Goal: Transaction & Acquisition: Purchase product/service

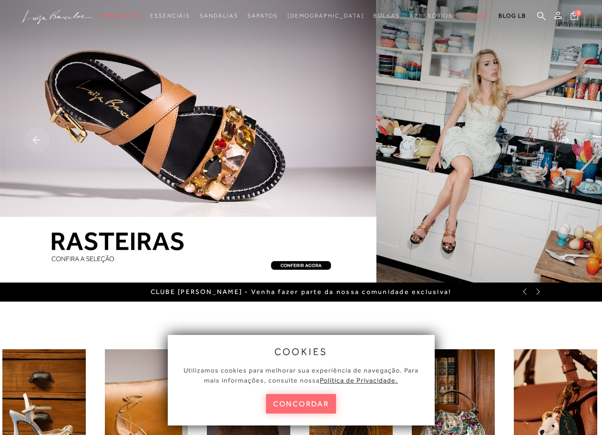
click at [323, 400] on button "concordar" at bounding box center [301, 404] width 71 height 20
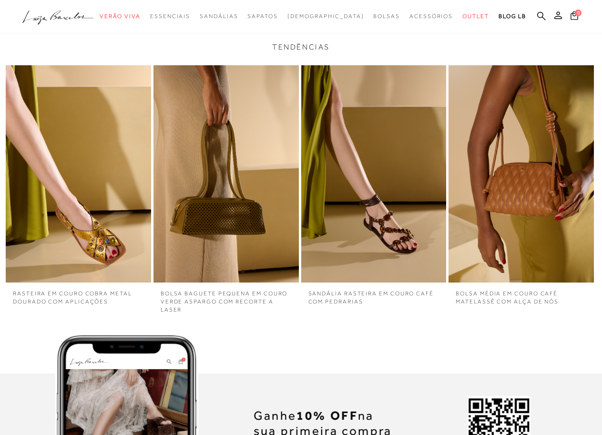
scroll to position [2090, 0]
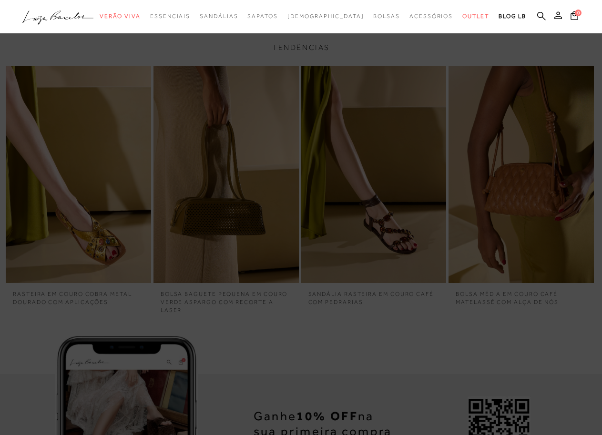
drag, startPoint x: 227, startPoint y: 422, endPoint x: 215, endPoint y: 445, distance: 26.9
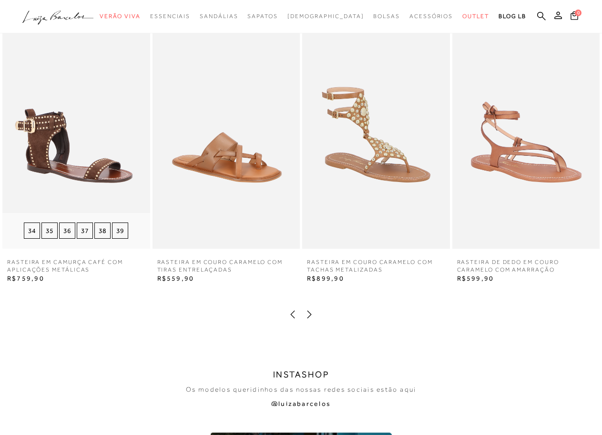
scroll to position [1381, 0]
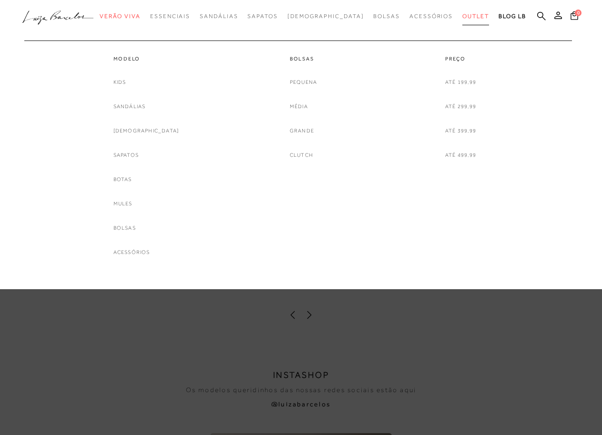
click at [464, 16] on span "Outlet" at bounding box center [476, 16] width 27 height 7
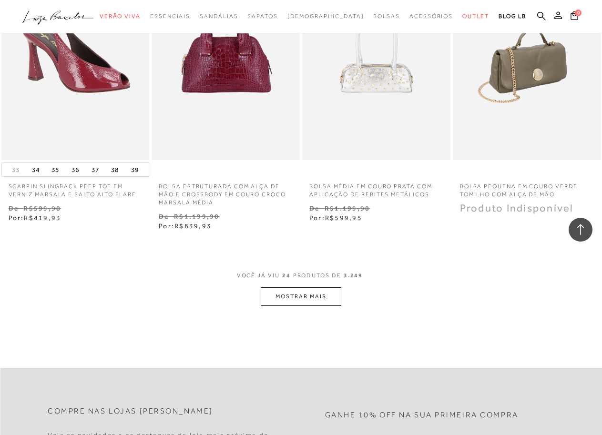
scroll to position [1632, 0]
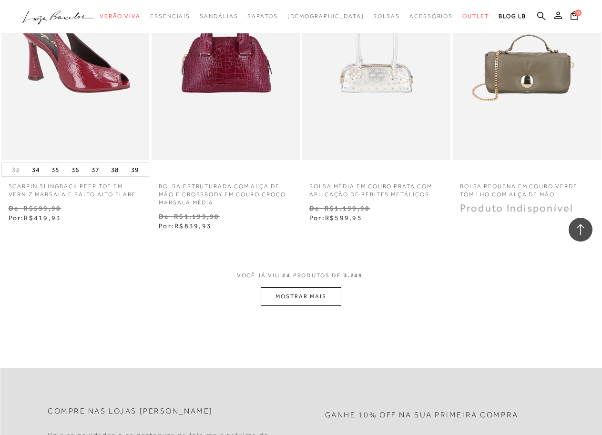
click at [287, 288] on button "MOSTRAR MAIS" at bounding box center [301, 297] width 80 height 19
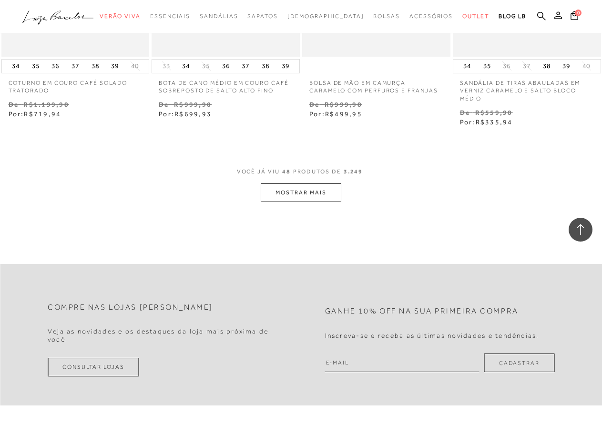
scroll to position [3527, 0]
click at [312, 186] on button "MOSTRAR MAIS" at bounding box center [301, 193] width 80 height 19
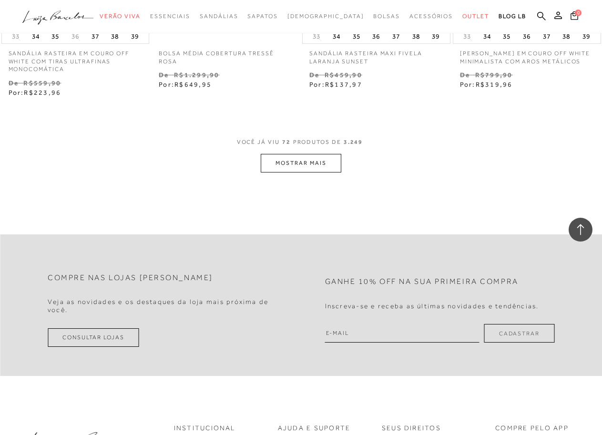
scroll to position [5355, 0]
click at [302, 155] on button "MOSTRAR MAIS" at bounding box center [301, 163] width 80 height 19
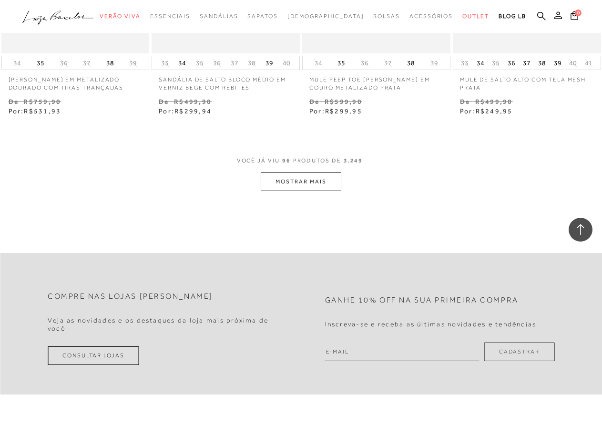
scroll to position [7119, 0]
click at [319, 173] on button "MOSTRAR MAIS" at bounding box center [301, 182] width 80 height 19
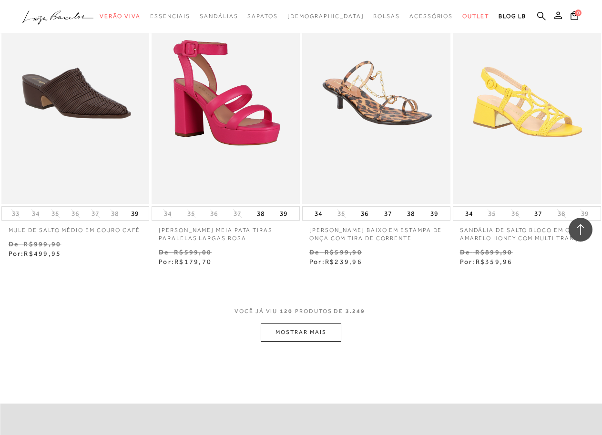
scroll to position [8752, 0]
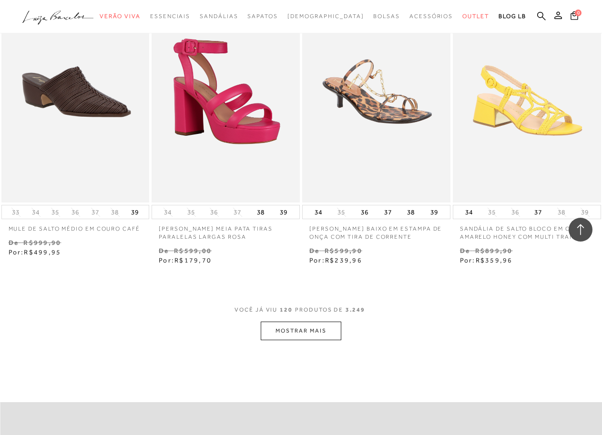
click at [282, 322] on button "MOSTRAR MAIS" at bounding box center [301, 331] width 80 height 19
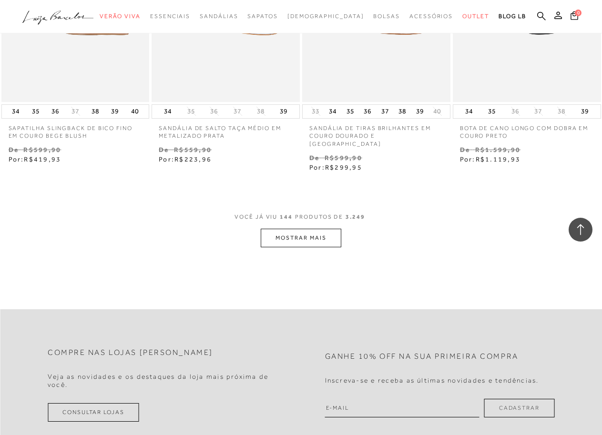
scroll to position [10646, 0]
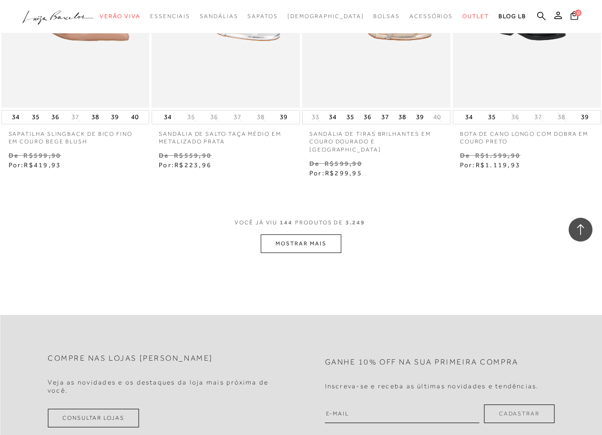
click at [335, 235] on button "MOSTRAR MAIS" at bounding box center [301, 244] width 80 height 19
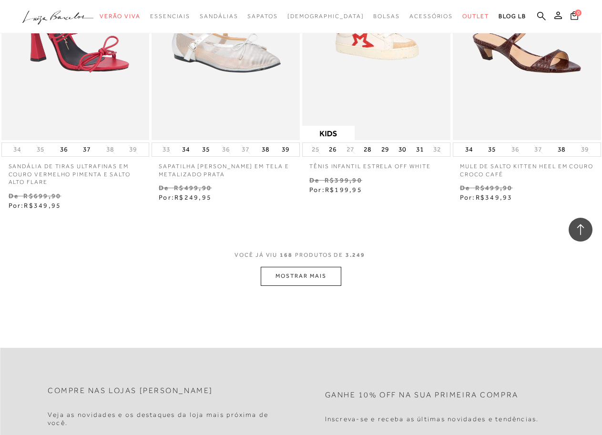
scroll to position [12409, 0]
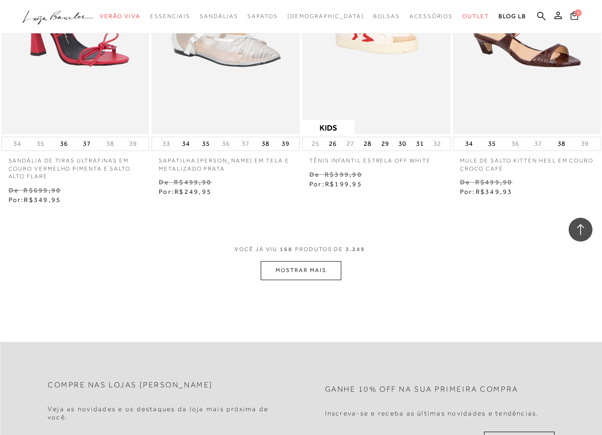
click at [321, 261] on button "MOSTRAR MAIS" at bounding box center [301, 270] width 80 height 19
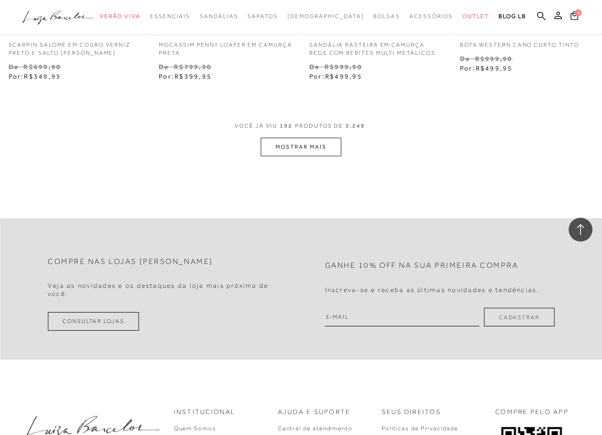
scroll to position [14303, 0]
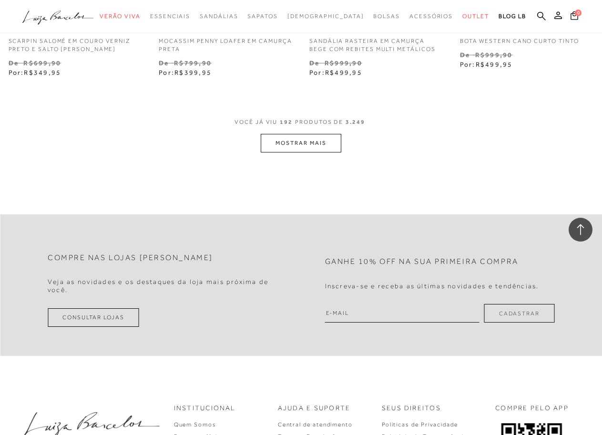
click at [325, 134] on button "MOSTRAR MAIS" at bounding box center [301, 143] width 80 height 19
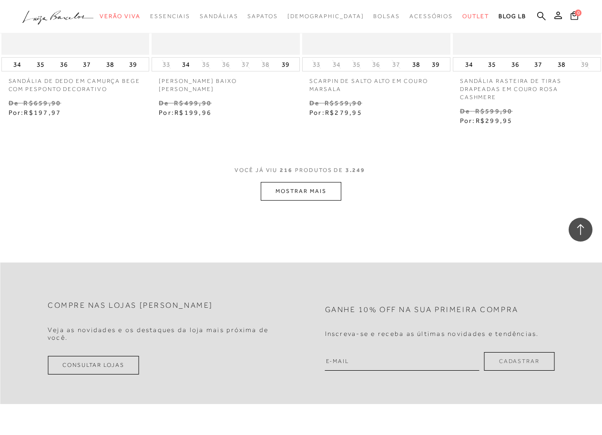
scroll to position [16038, 0]
click at [341, 182] on button "MOSTRAR MAIS" at bounding box center [301, 191] width 80 height 19
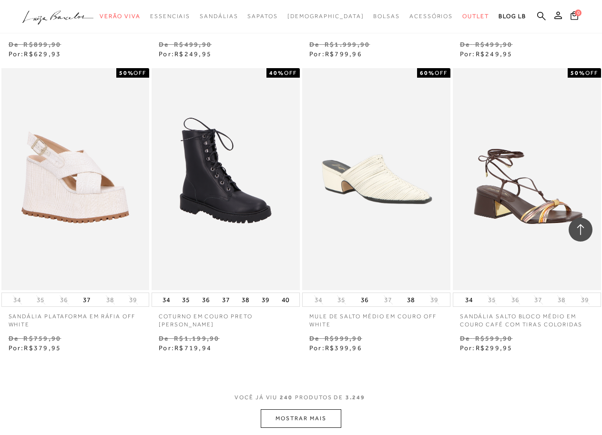
scroll to position [17605, 0]
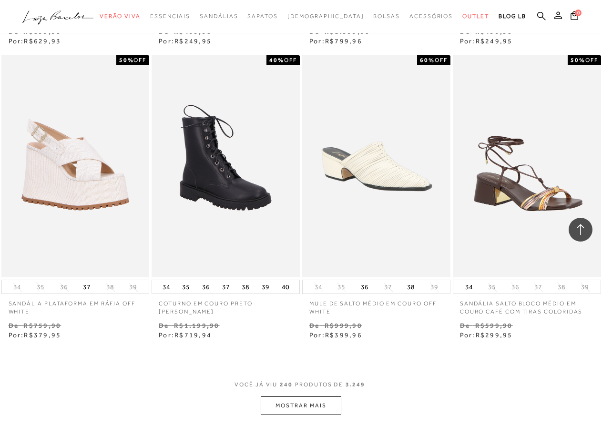
click at [304, 397] on button "MOSTRAR MAIS" at bounding box center [301, 406] width 80 height 19
